Goal: Information Seeking & Learning: Learn about a topic

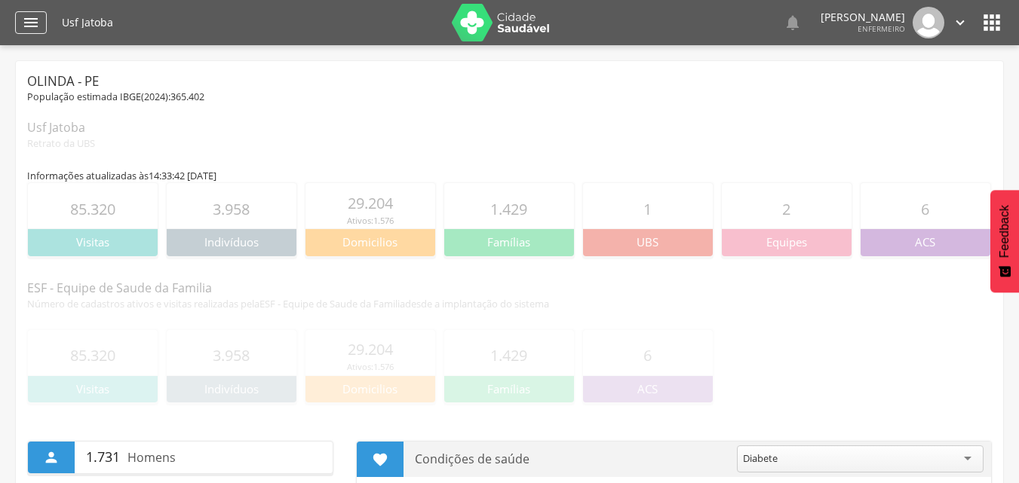
click at [28, 25] on icon "" at bounding box center [31, 23] width 18 height 18
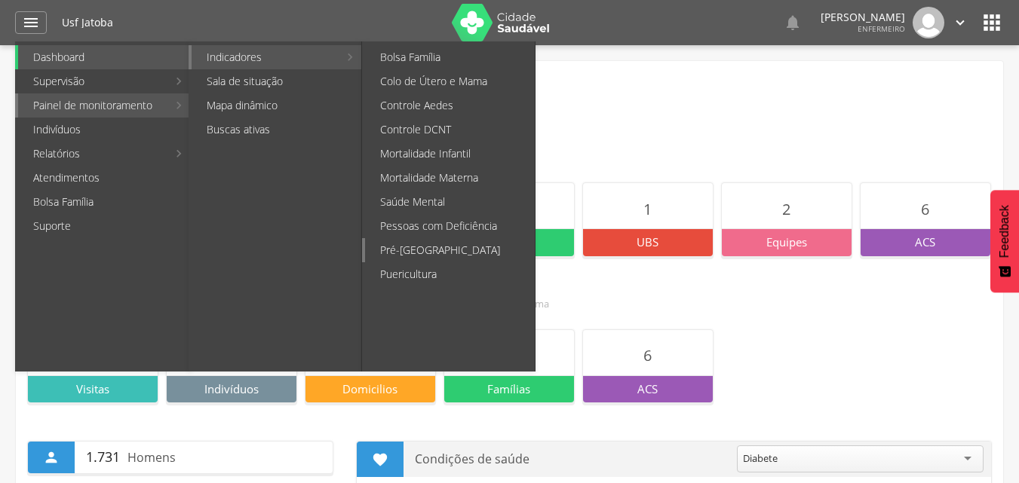
click at [413, 239] on link "Pré-[GEOGRAPHIC_DATA]" at bounding box center [450, 250] width 170 height 24
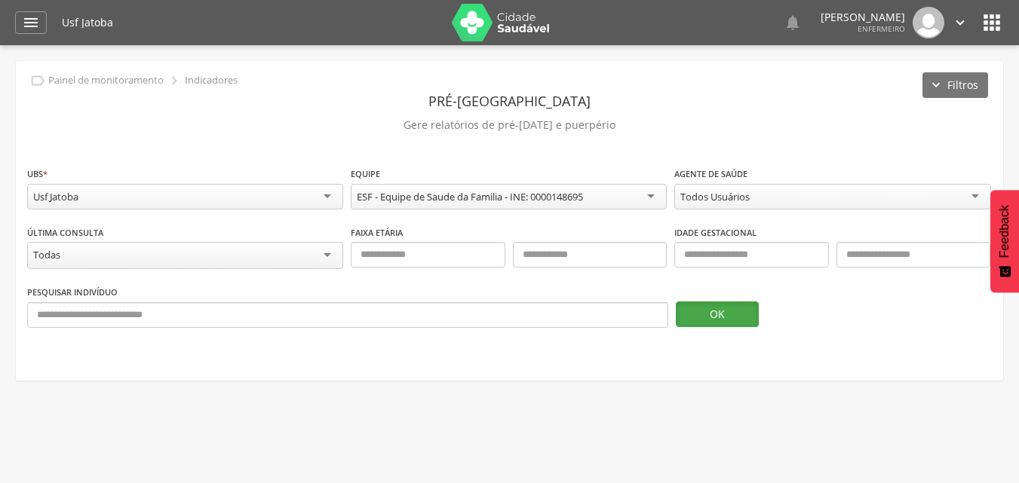
click at [723, 315] on button "OK" at bounding box center [717, 315] width 83 height 26
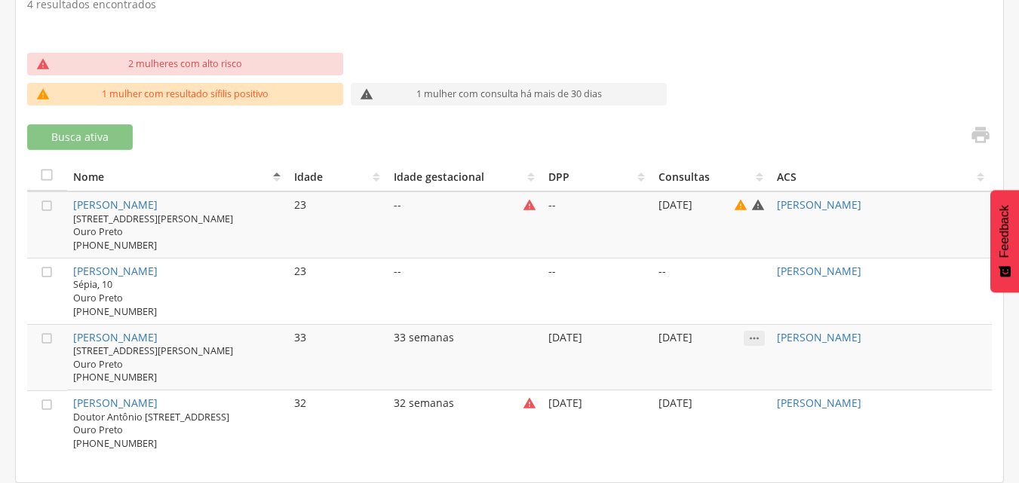
scroll to position [469, 0]
click at [158, 330] on link "[PERSON_NAME]" at bounding box center [115, 337] width 84 height 14
type input "**********"
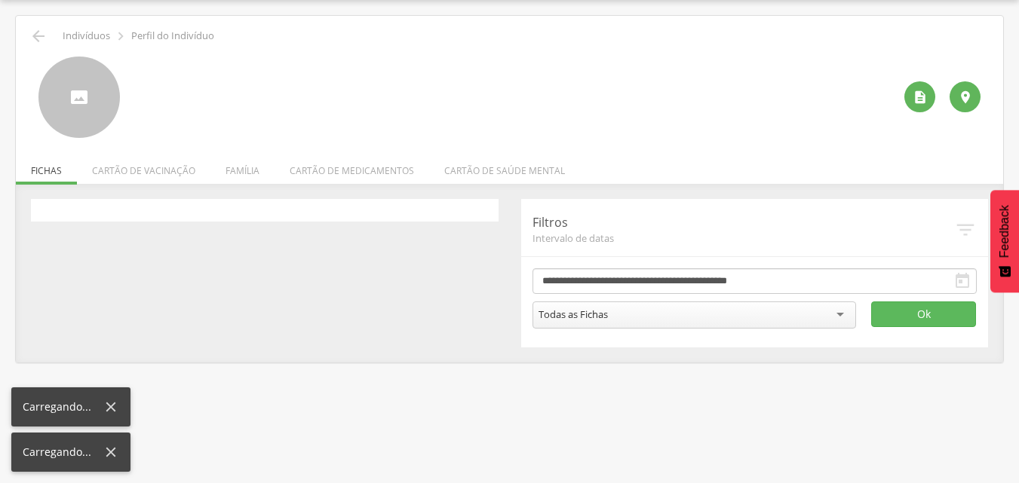
scroll to position [45, 0]
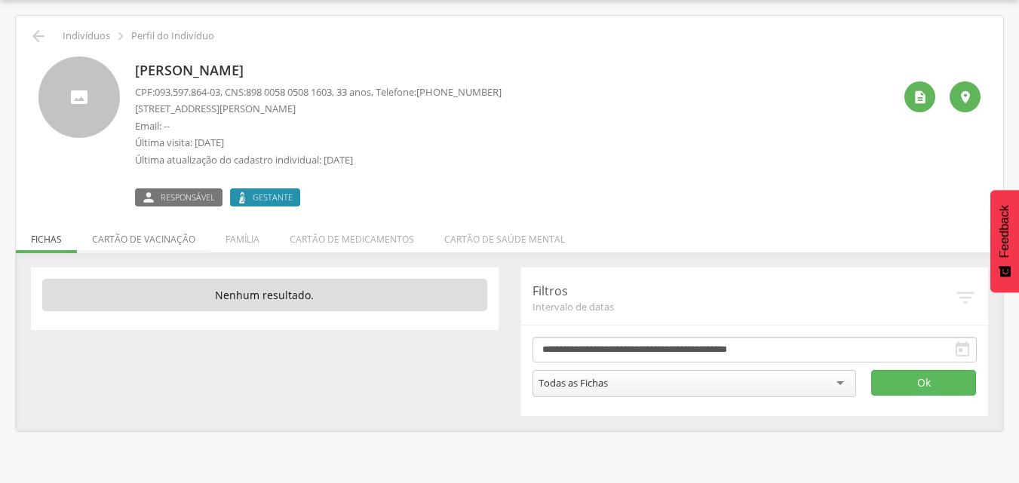
click at [158, 246] on li "Cartão de vacinação" at bounding box center [143, 235] width 133 height 35
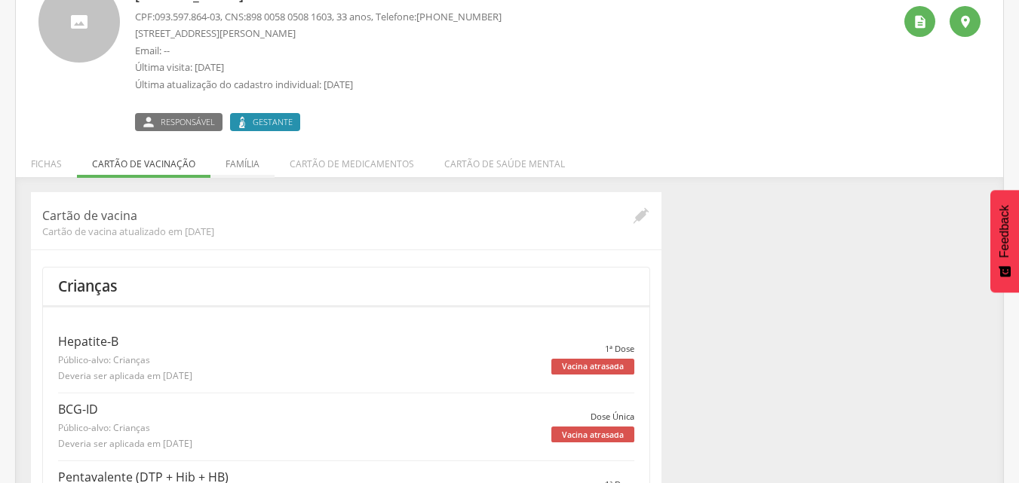
click at [231, 167] on li "Família" at bounding box center [242, 160] width 64 height 35
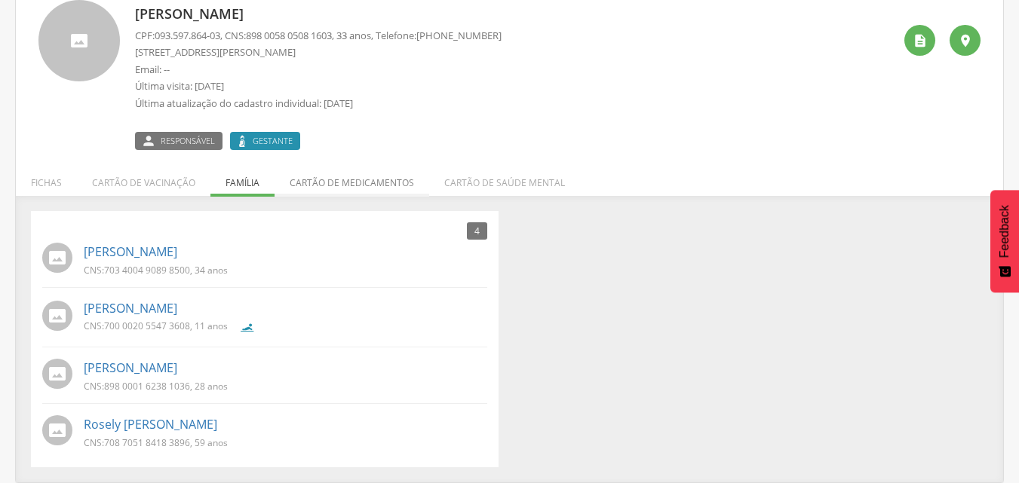
click at [351, 185] on li "Cartão de medicamentos" at bounding box center [351, 178] width 155 height 35
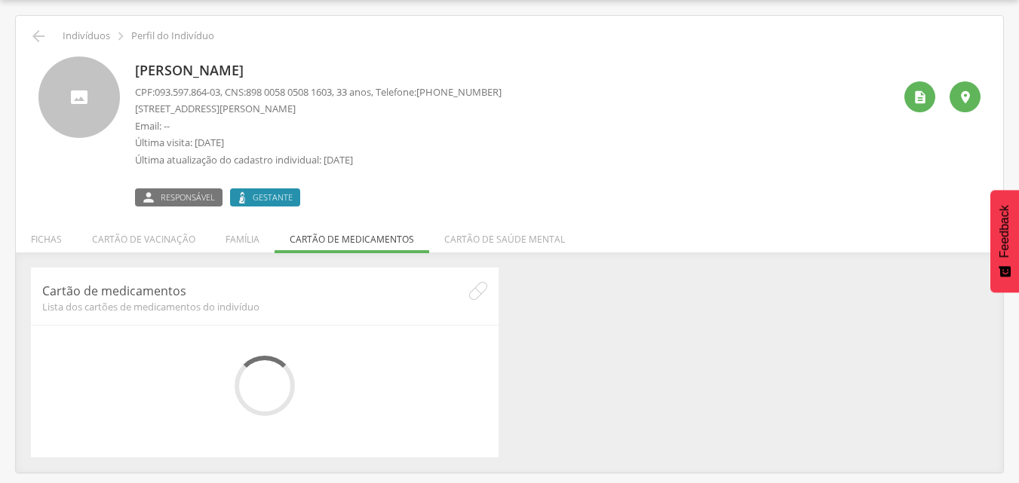
scroll to position [45, 0]
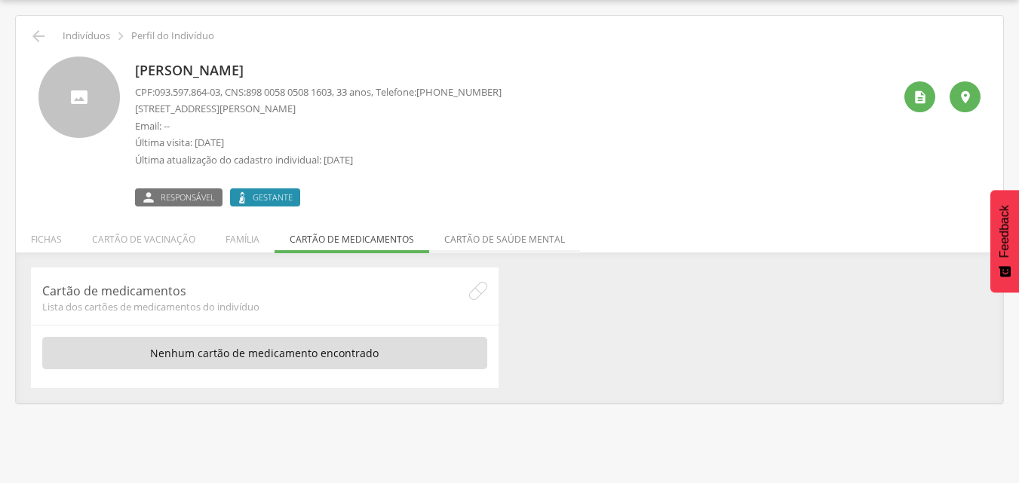
click at [499, 239] on li "Cartão de saúde mental" at bounding box center [504, 235] width 151 height 35
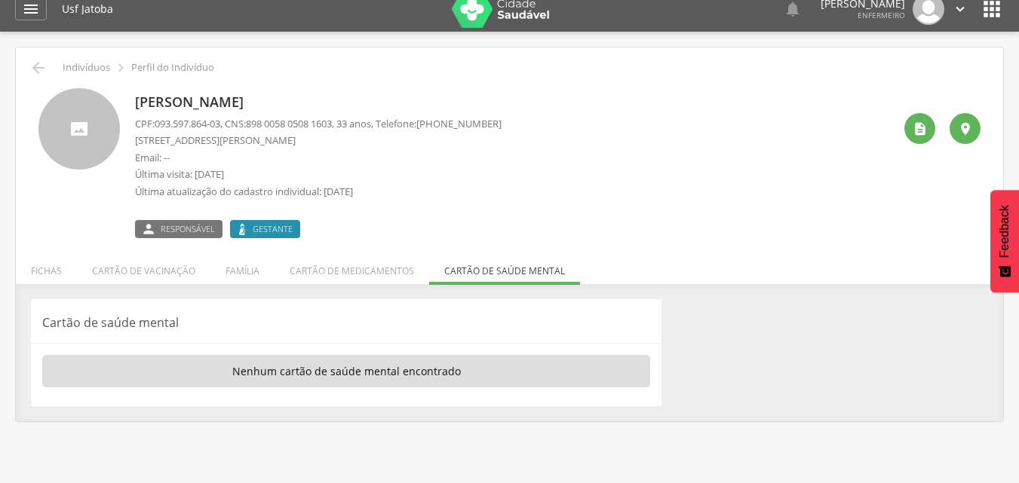
scroll to position [0, 0]
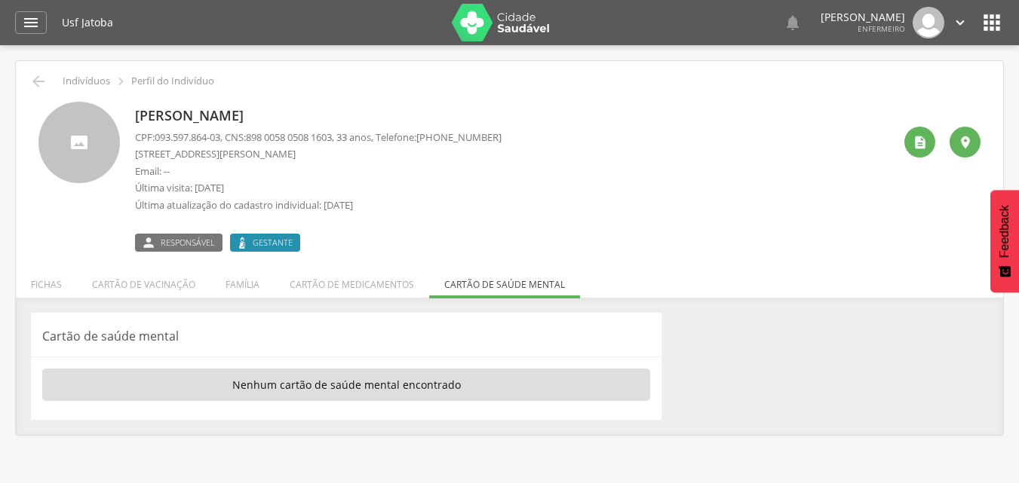
click at [964, 23] on icon "" at bounding box center [960, 22] width 17 height 17
